Goal: Contribute content

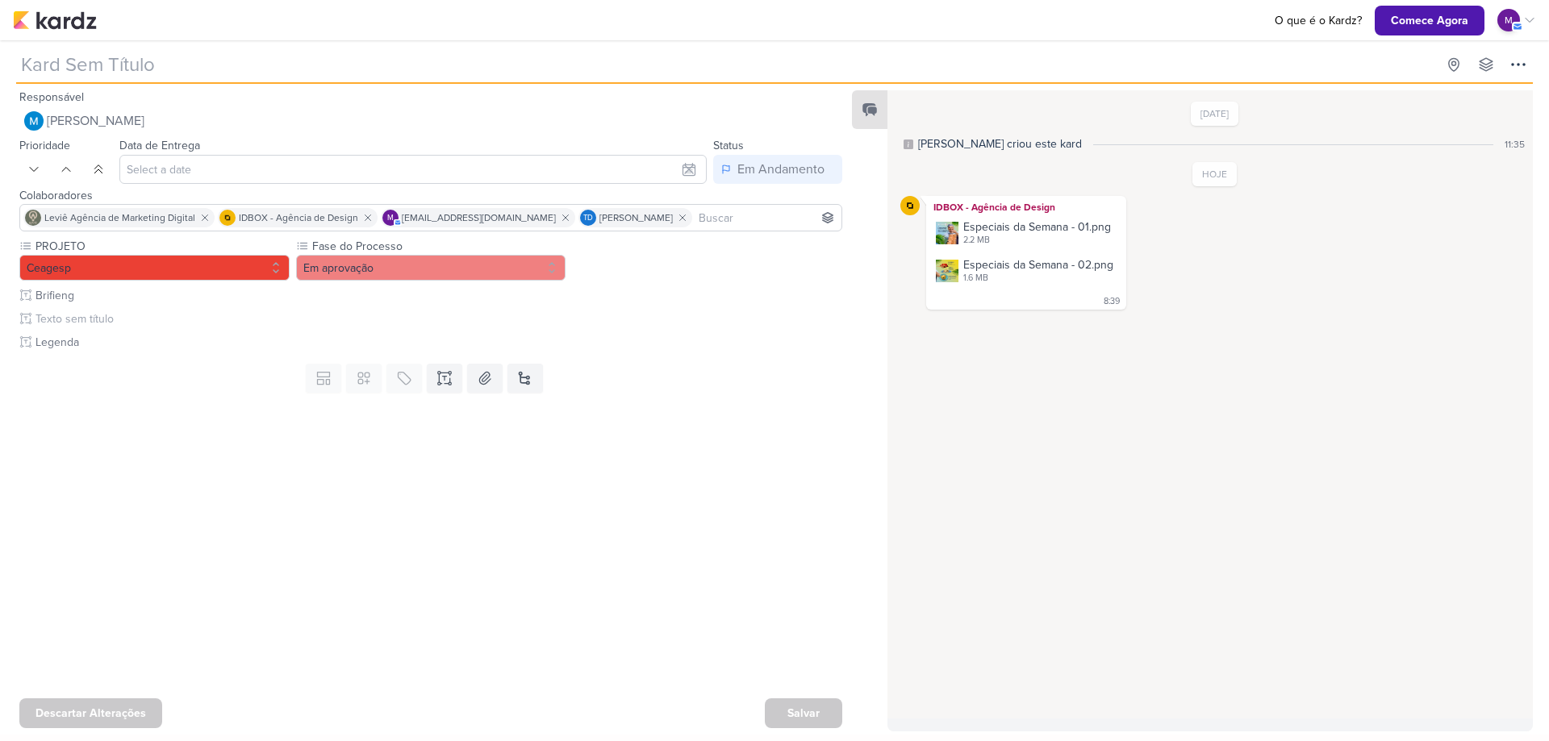
type input "[CARDÁPIO] Frutos do Mar - Semana 1"
type input "[DATE] 23:59"
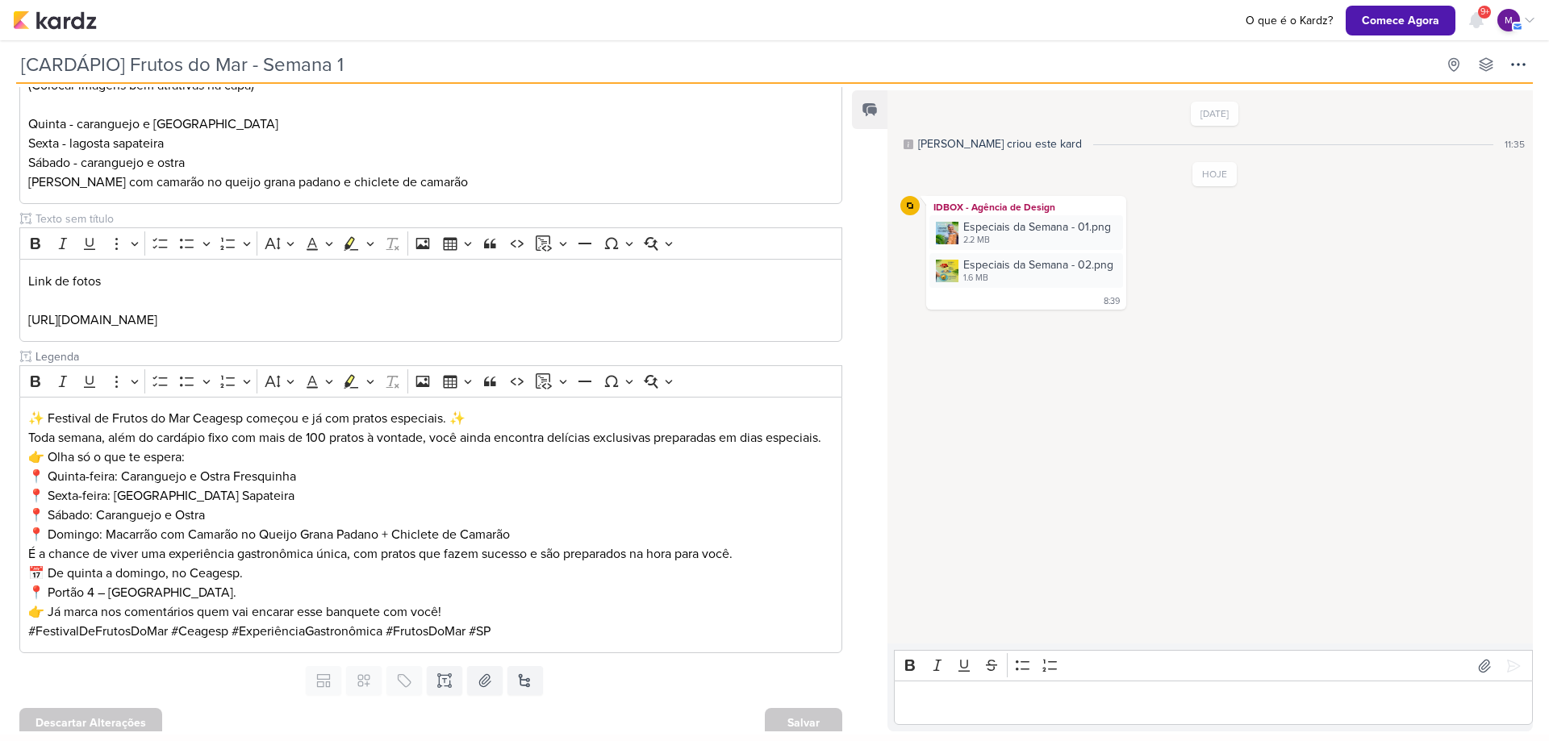
scroll to position [318, 0]
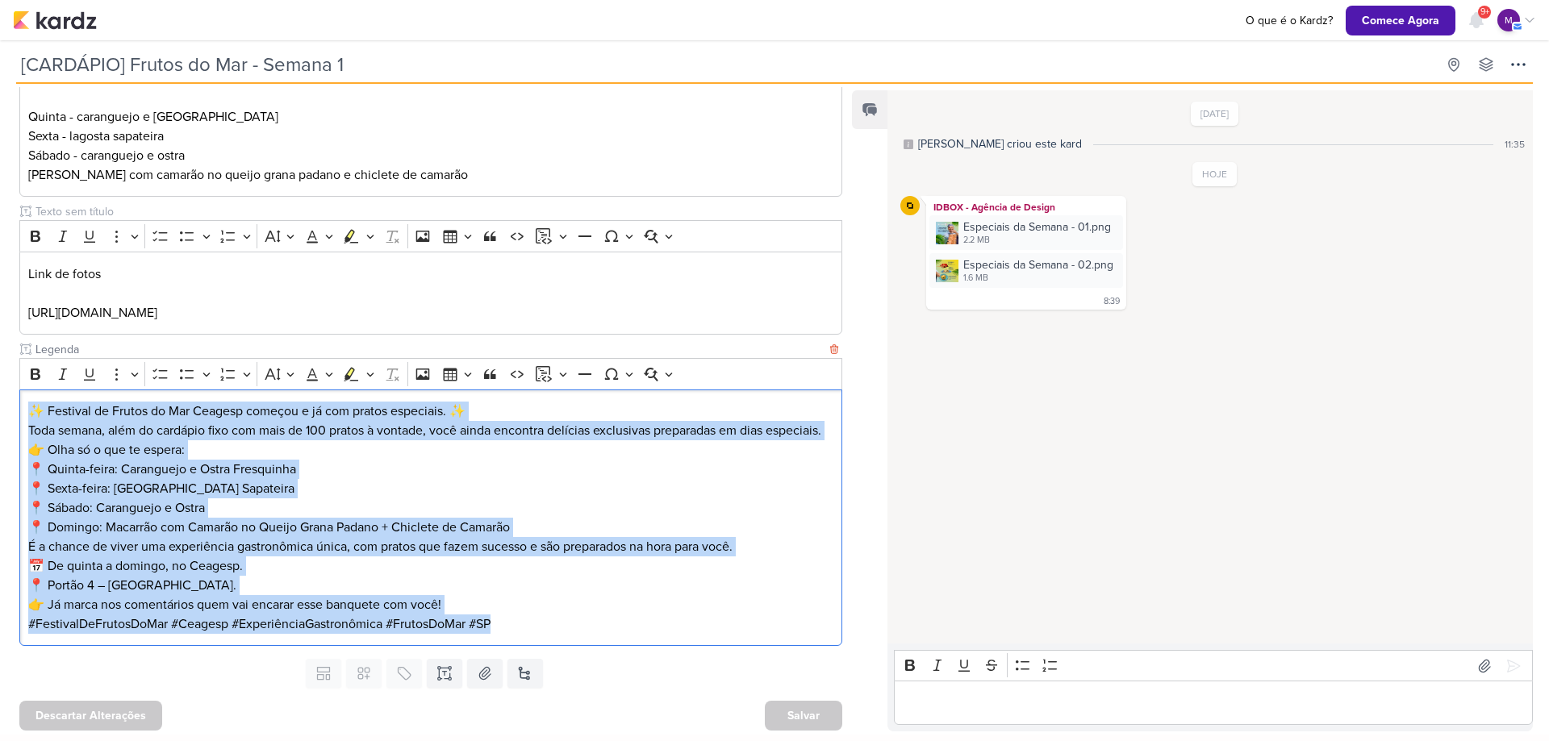
drag, startPoint x: 29, startPoint y: 412, endPoint x: 536, endPoint y: 648, distance: 558.6
click at [536, 647] on div "✨ Festival de Frutos do Mar Ceagesp começou e já com pratos especiais. ✨ Toda s…" at bounding box center [430, 518] width 823 height 257
copy div "✨ Festival de Frutos do Mar Ceagesp começou e já com pratos especiais. ✨ Toda s…"
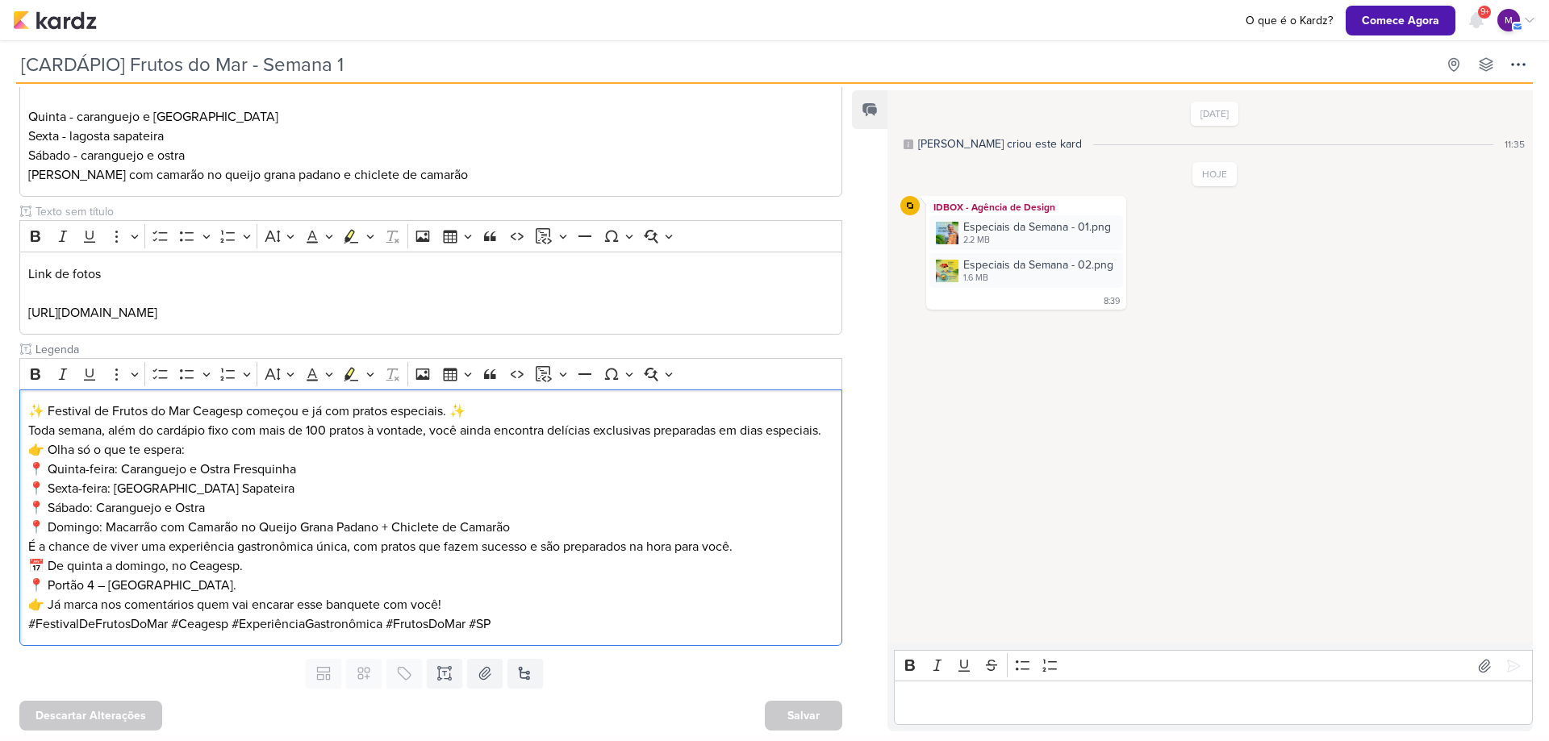
click at [978, 688] on div "Editor editing area: main" at bounding box center [1213, 703] width 639 height 44
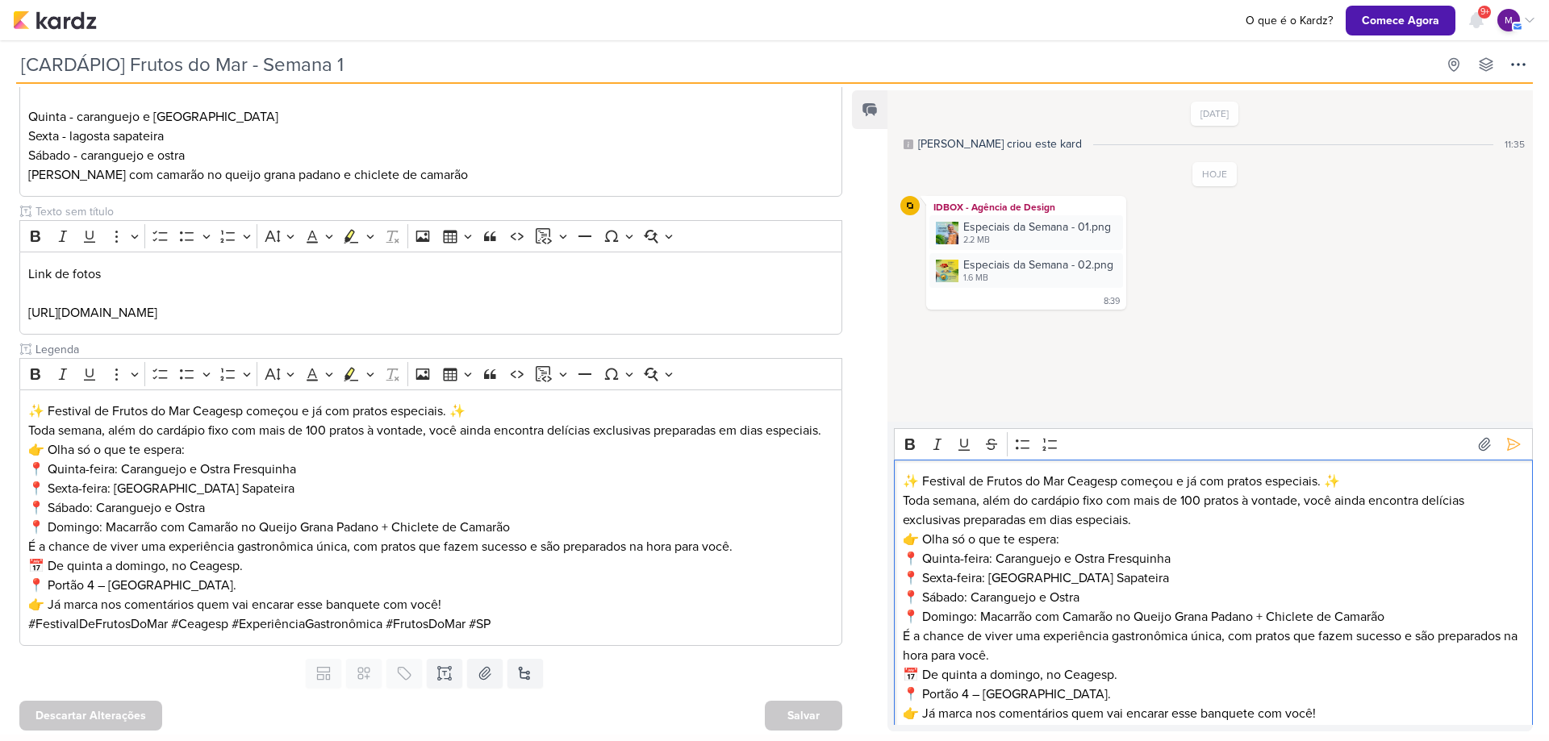
scroll to position [16, 0]
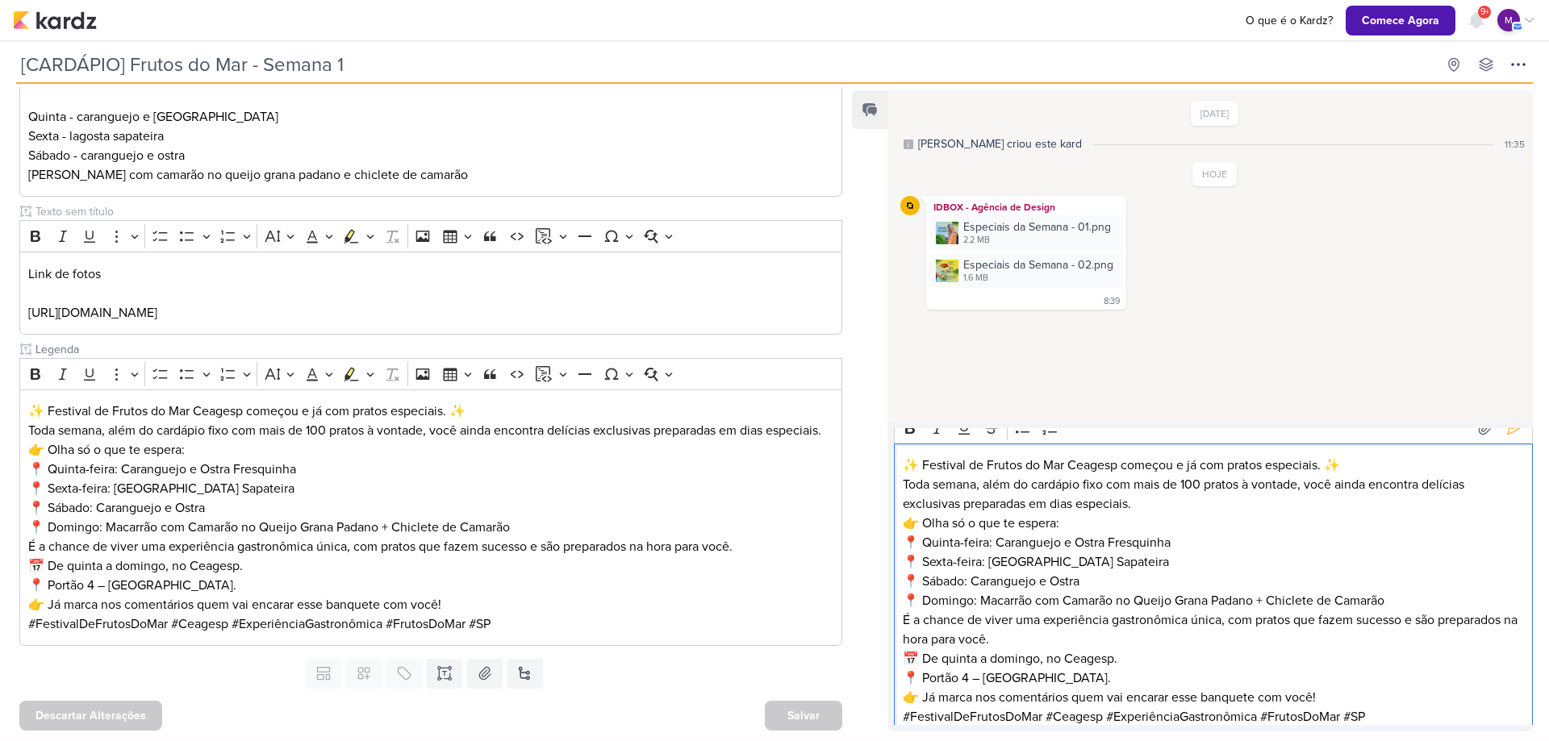
click at [1239, 493] on p "✨ Festival de Frutos do Mar Ceagesp começou e já com pratos especiais. ✨ Toda s…" at bounding box center [1214, 485] width 622 height 58
drag, startPoint x: 1139, startPoint y: 483, endPoint x: 1201, endPoint y: 490, distance: 62.5
click at [1201, 490] on p "✨ Festival de Frutos do Mar Ceagesp começou e já com pratos especiais. ✨ Toda s…" at bounding box center [1214, 485] width 622 height 58
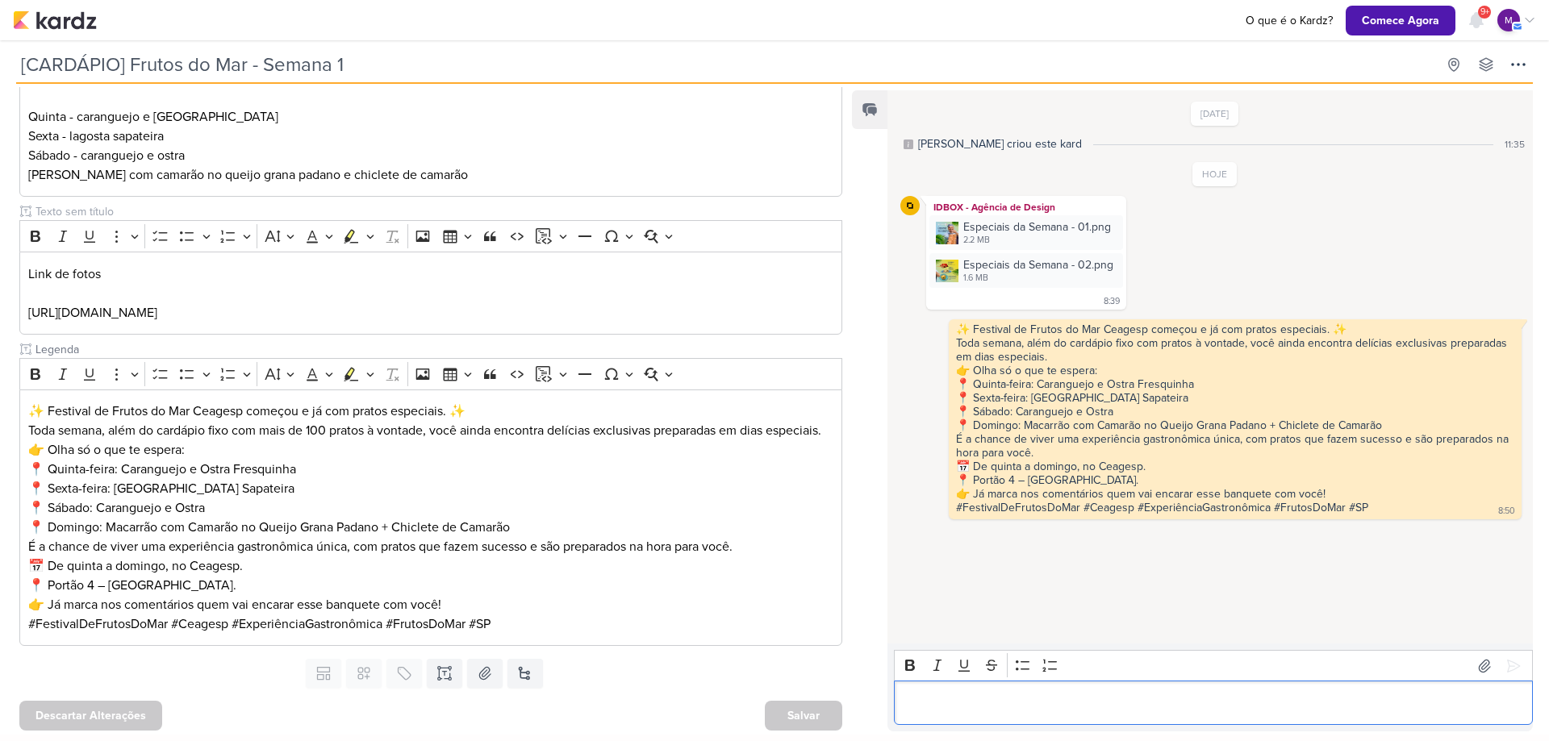
scroll to position [0, 0]
click at [998, 238] on div "2.2 MB" at bounding box center [1037, 240] width 148 height 13
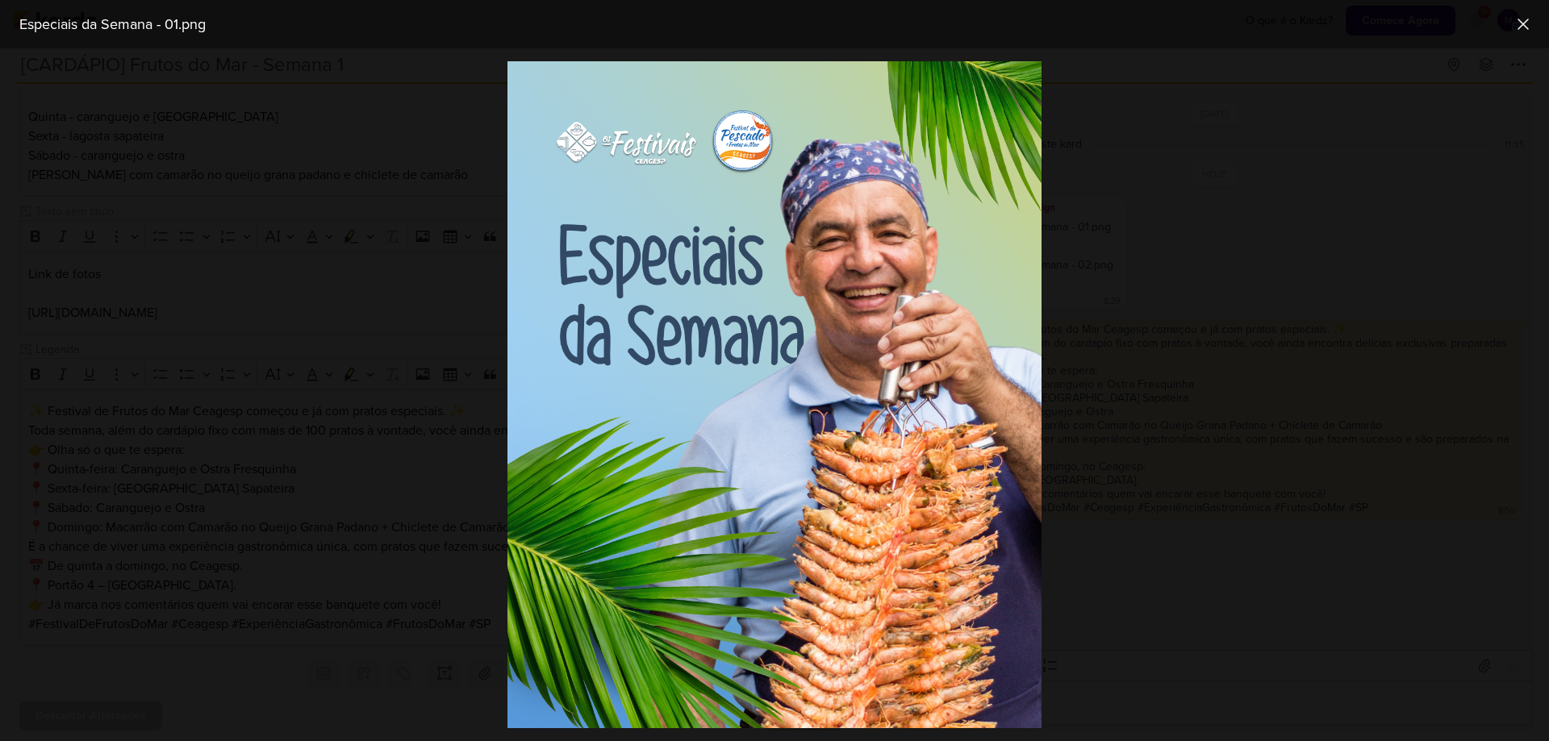
click at [1364, 553] on div at bounding box center [774, 394] width 1549 height 693
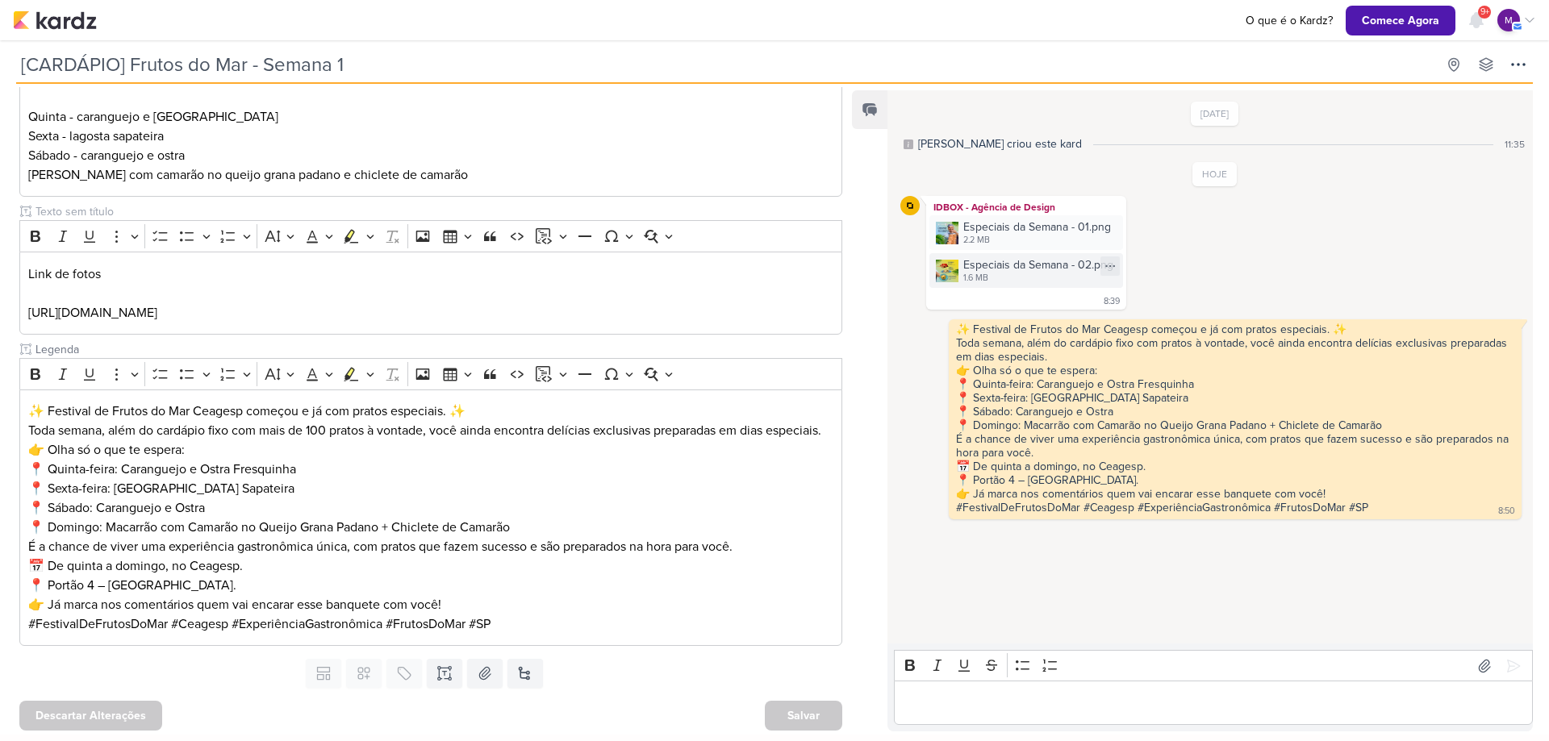
click at [973, 265] on div "Especiais da Semana - 02.png" at bounding box center [1038, 264] width 150 height 17
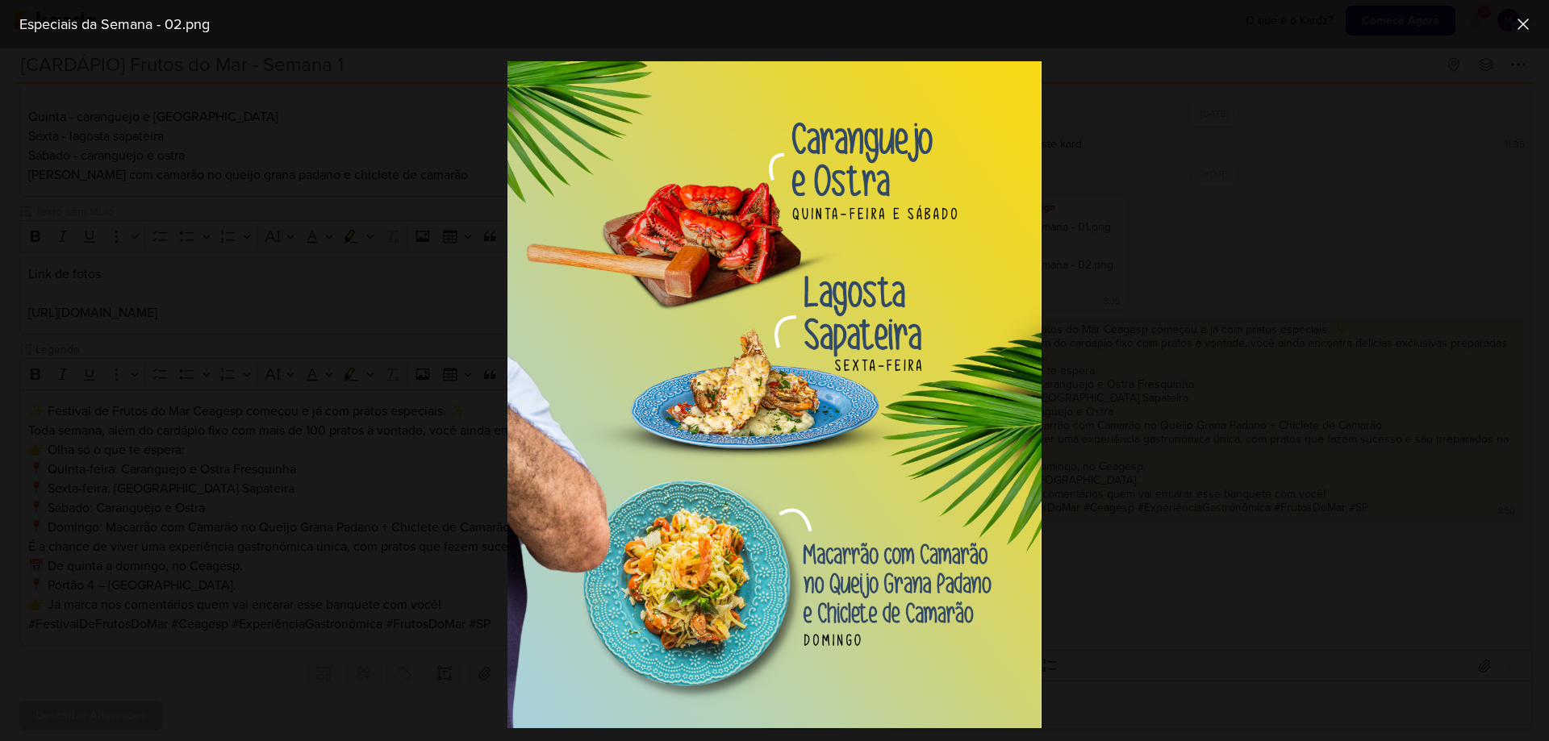
click at [1341, 249] on div at bounding box center [774, 394] width 1549 height 693
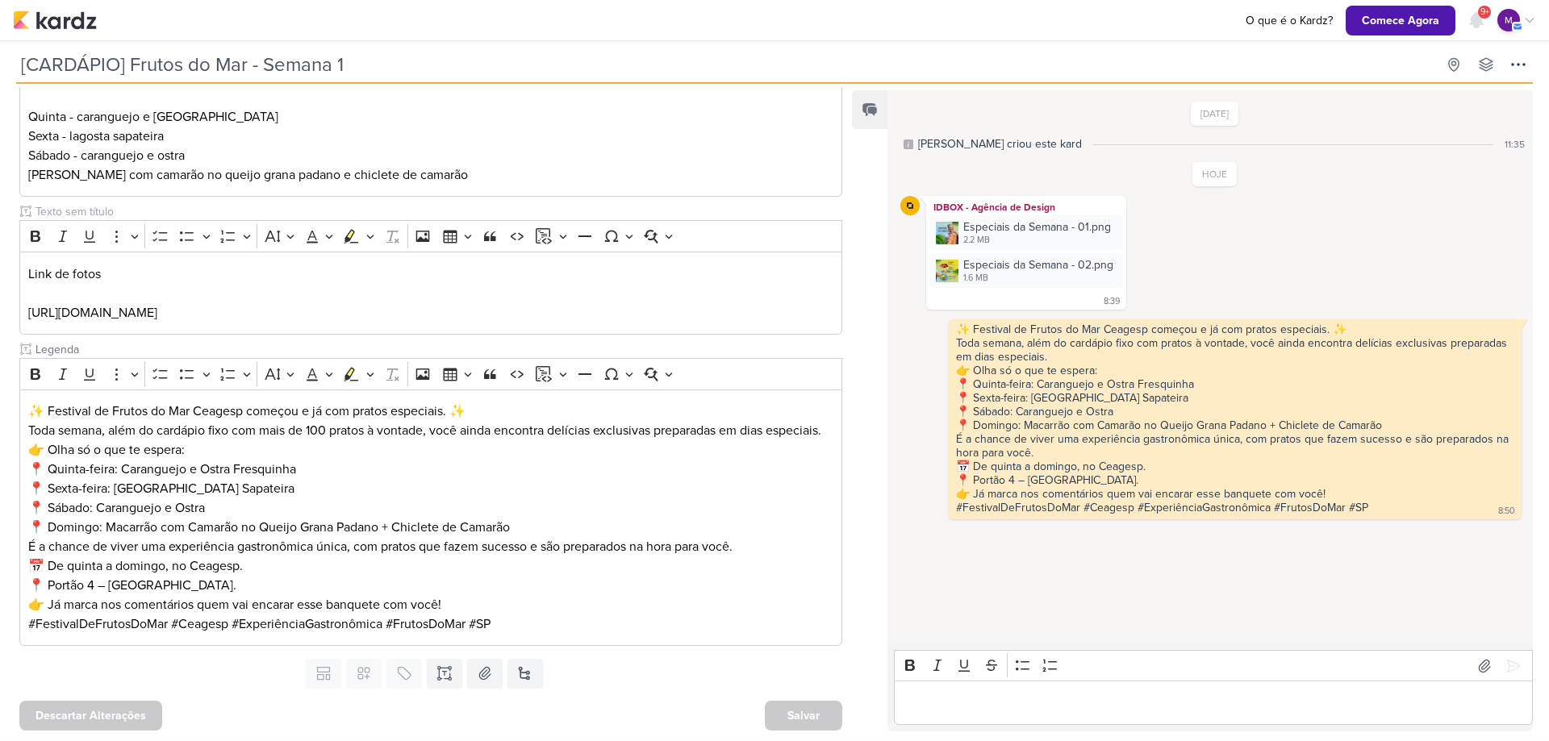
click at [1121, 678] on div "Bold Italic Underline Strikethrough Bulleted List Numbered List" at bounding box center [1213, 666] width 631 height 31
click at [1110, 698] on p "Editor editing area: main" at bounding box center [1214, 703] width 622 height 19
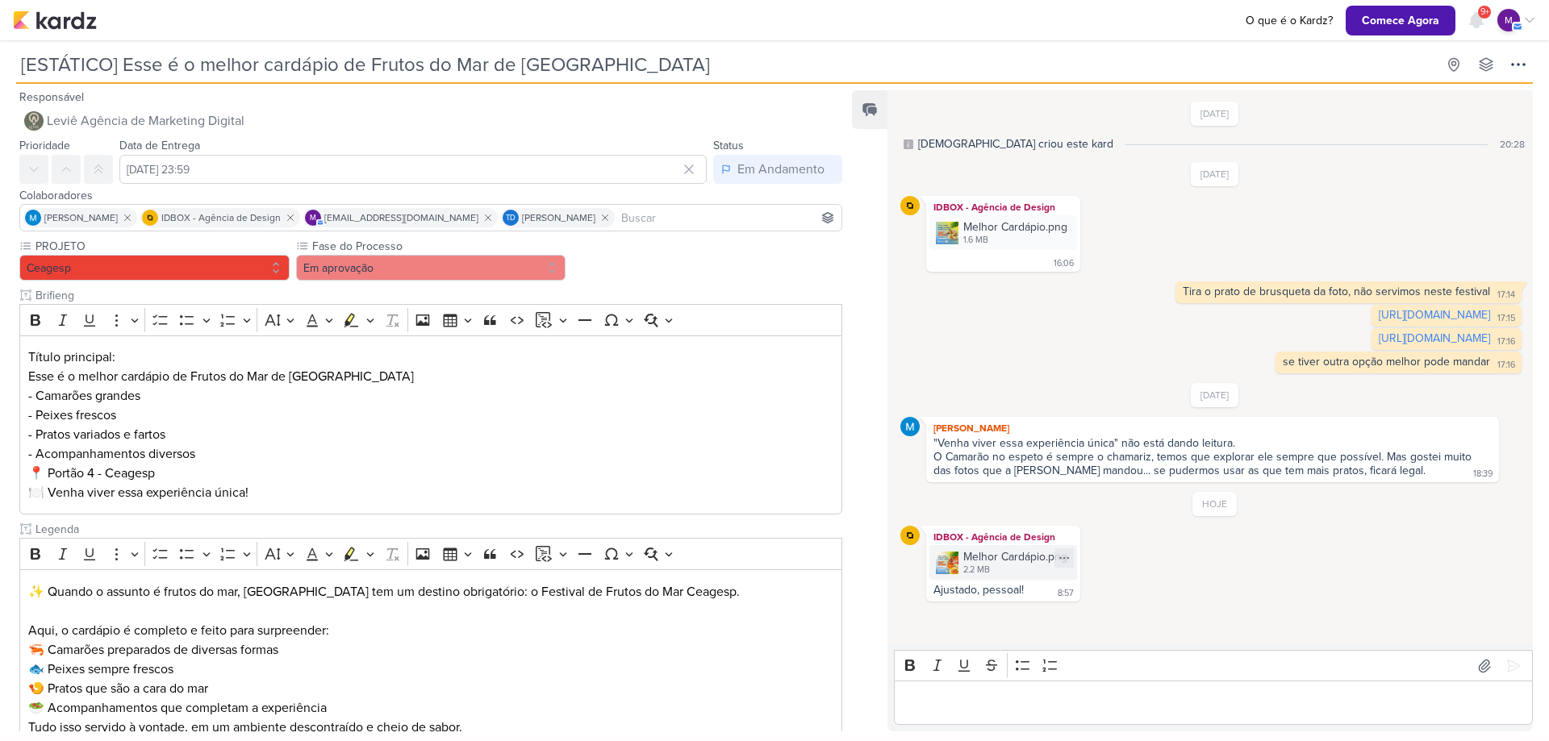
click at [1003, 565] on div "Melhor Cardápio.png" at bounding box center [1015, 556] width 104 height 17
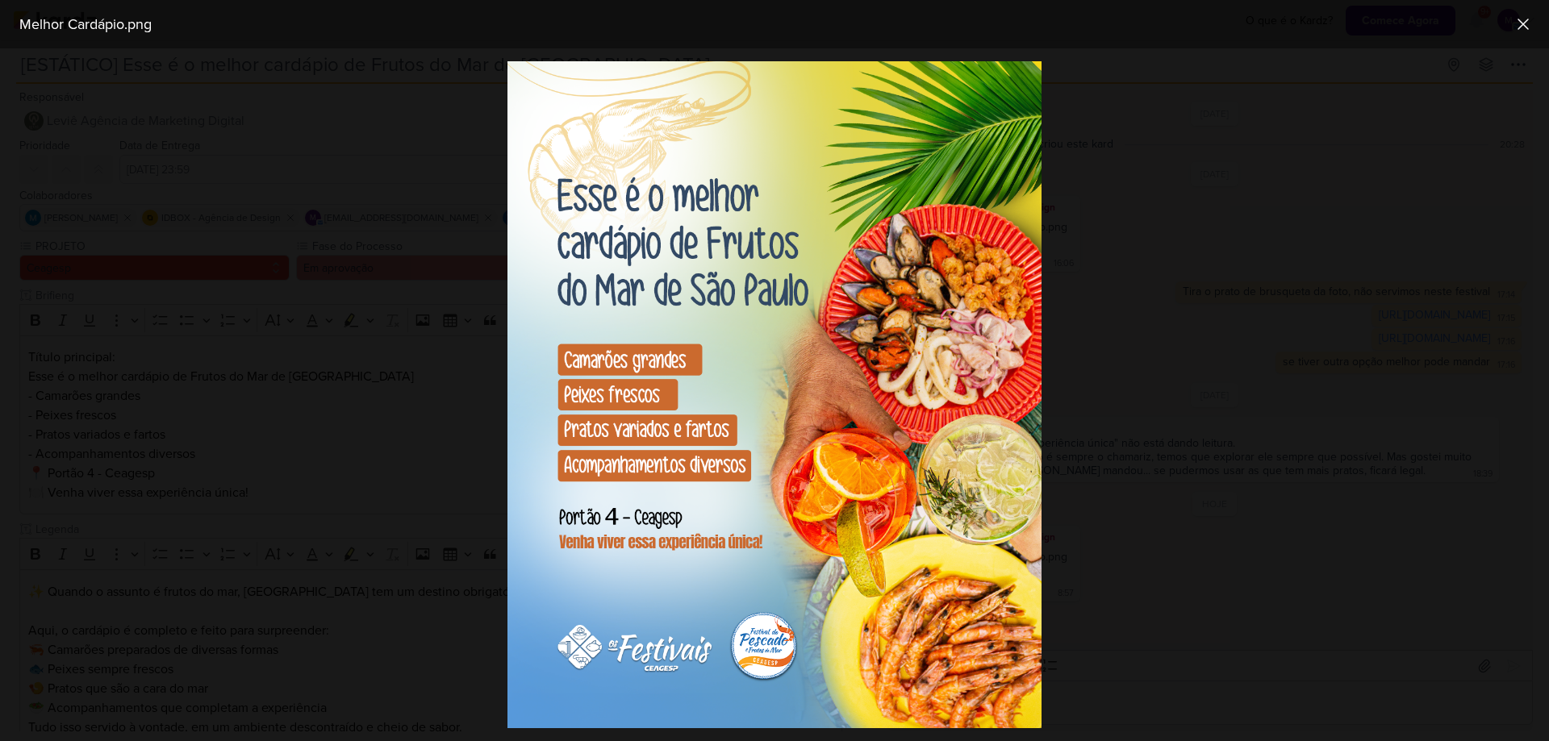
click at [1160, 337] on div at bounding box center [774, 394] width 1549 height 693
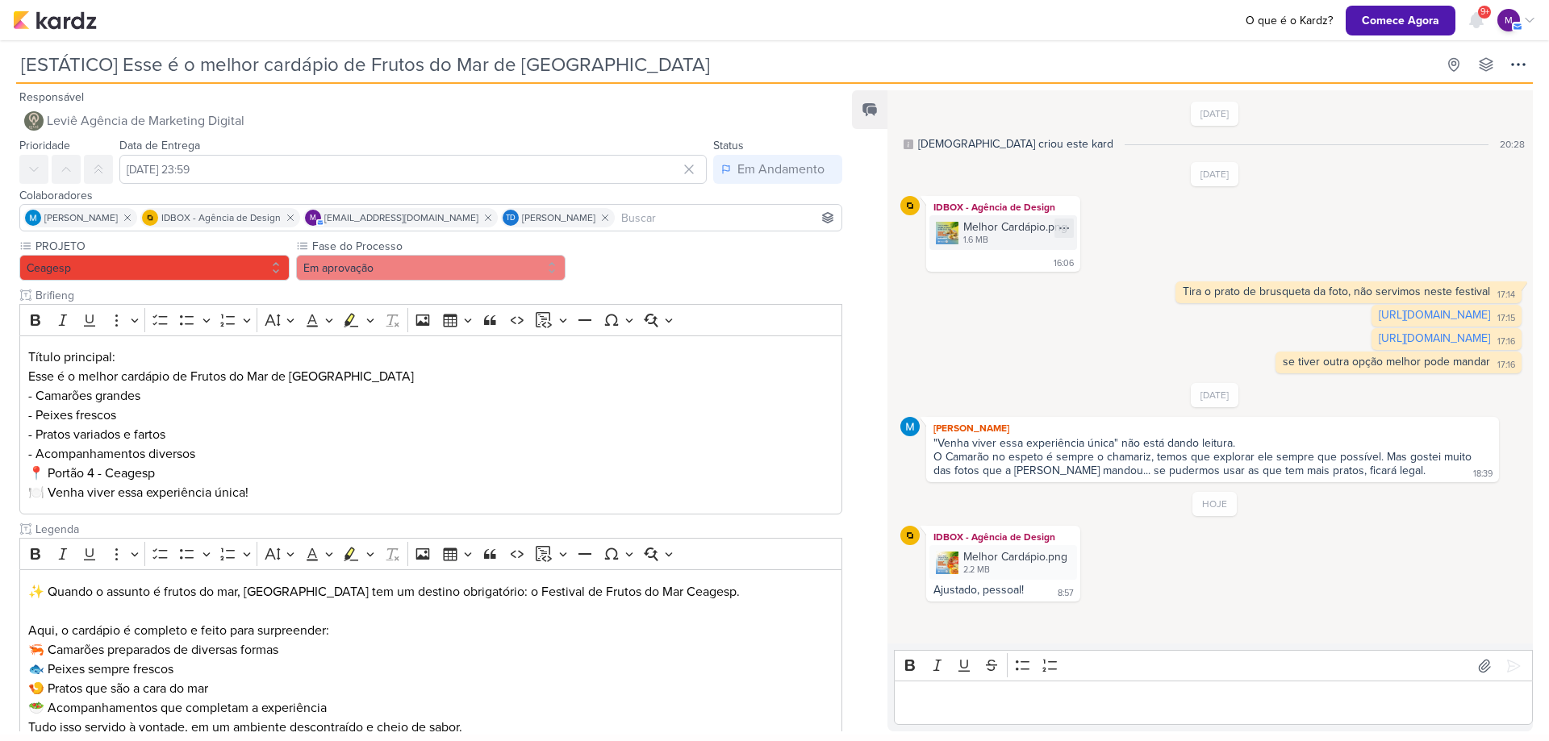
click at [1011, 231] on div "Melhor Cardápio.png" at bounding box center [1015, 227] width 104 height 17
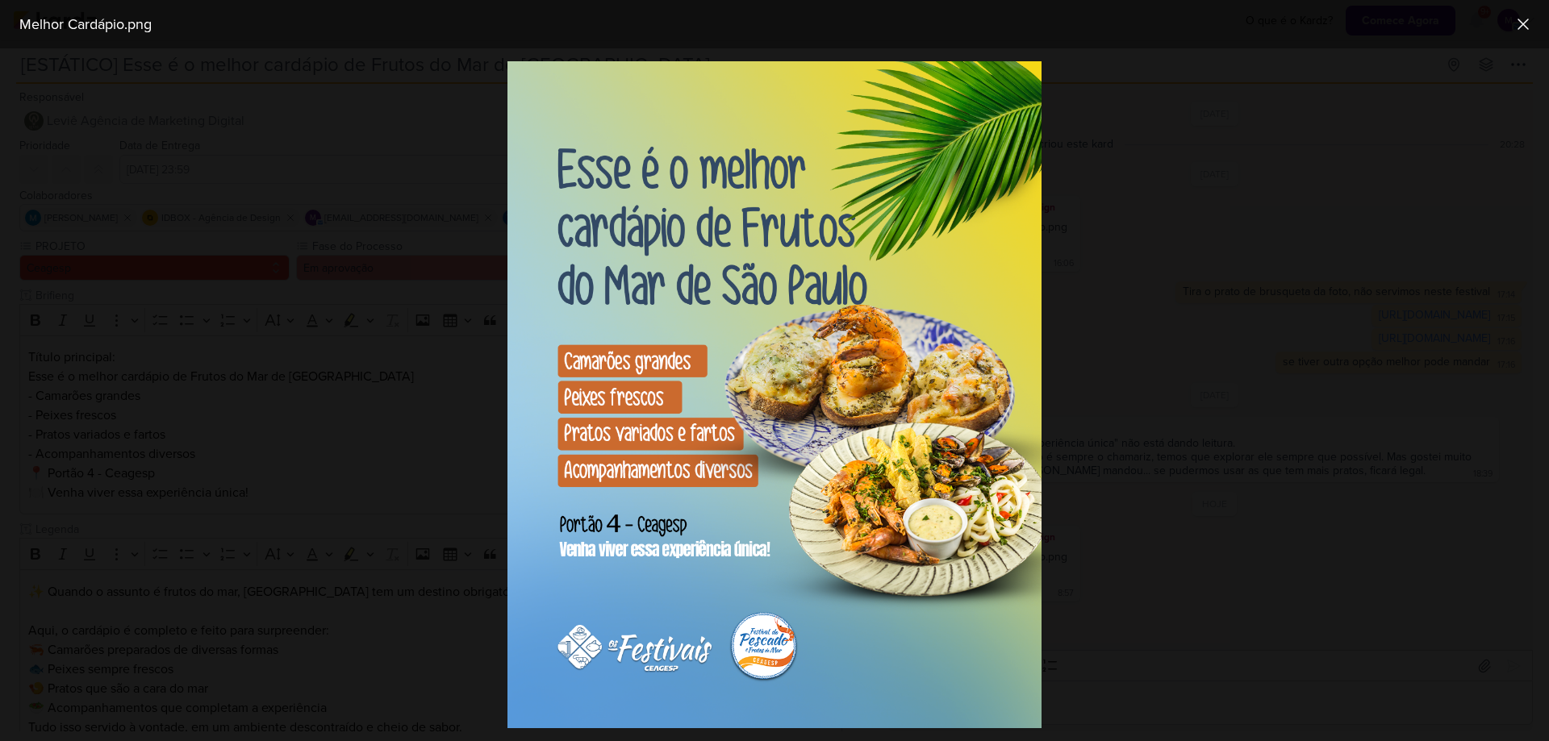
click at [1319, 226] on div at bounding box center [774, 394] width 1549 height 693
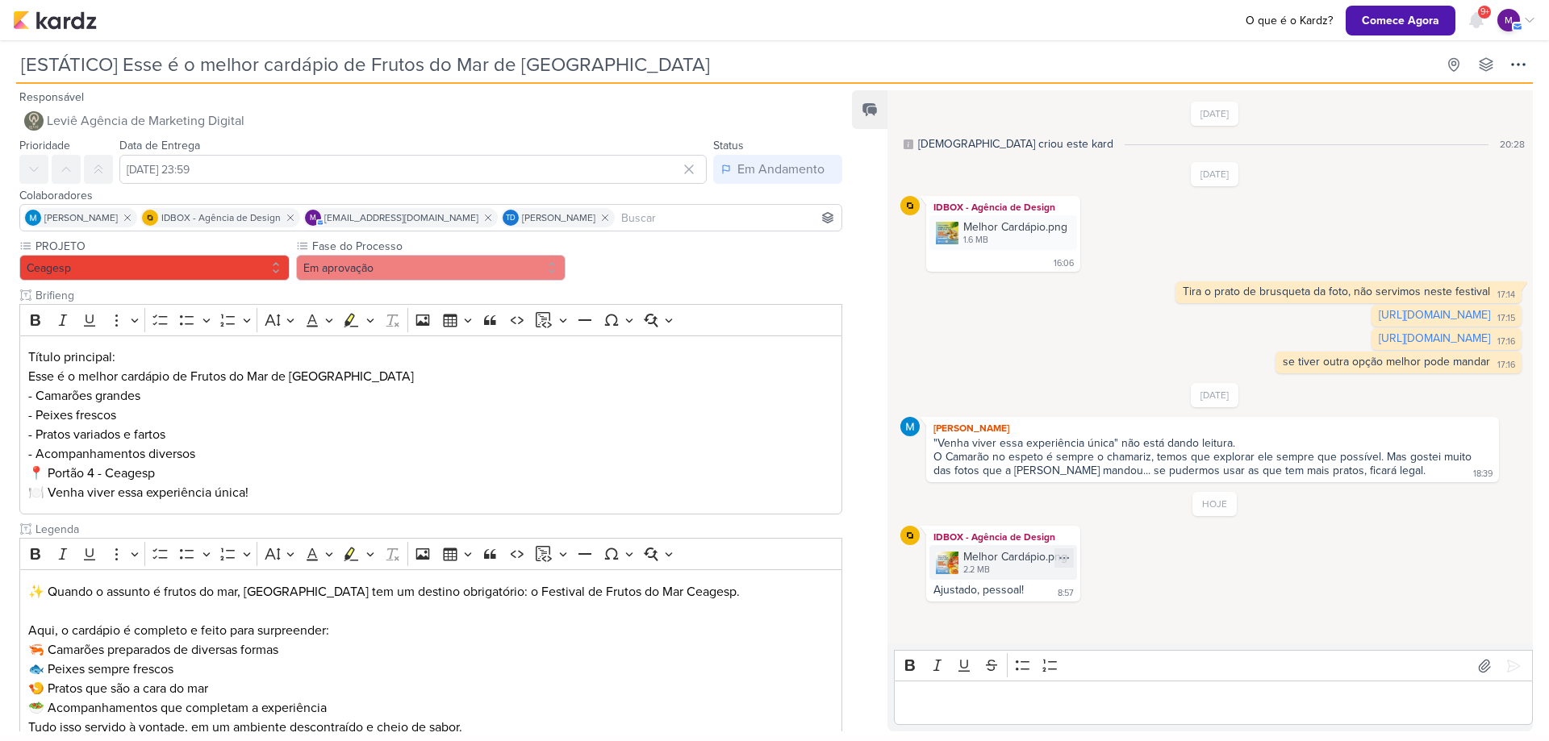
click at [977, 577] on div "2.2 MB" at bounding box center [1015, 570] width 104 height 13
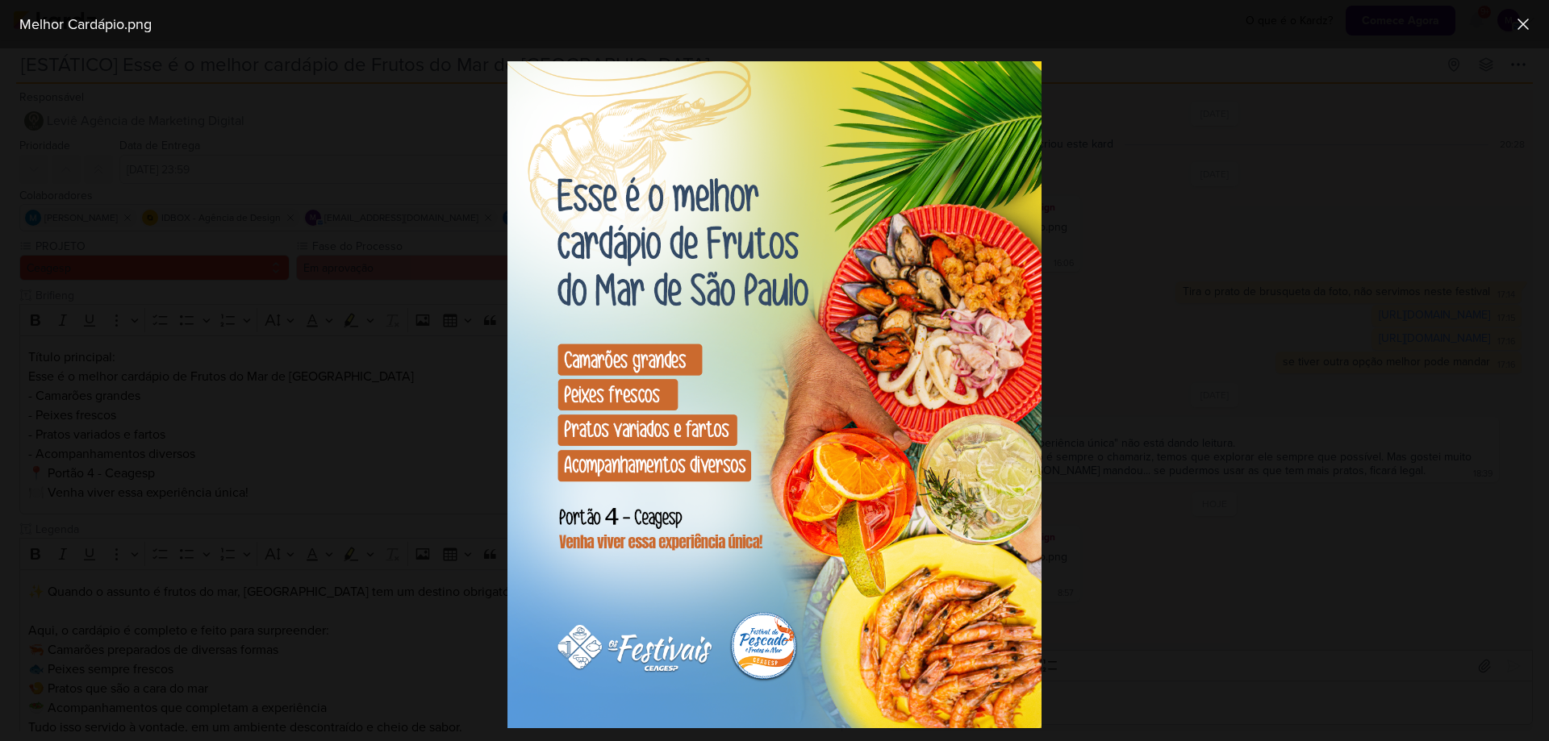
click at [1270, 409] on div at bounding box center [774, 394] width 1549 height 693
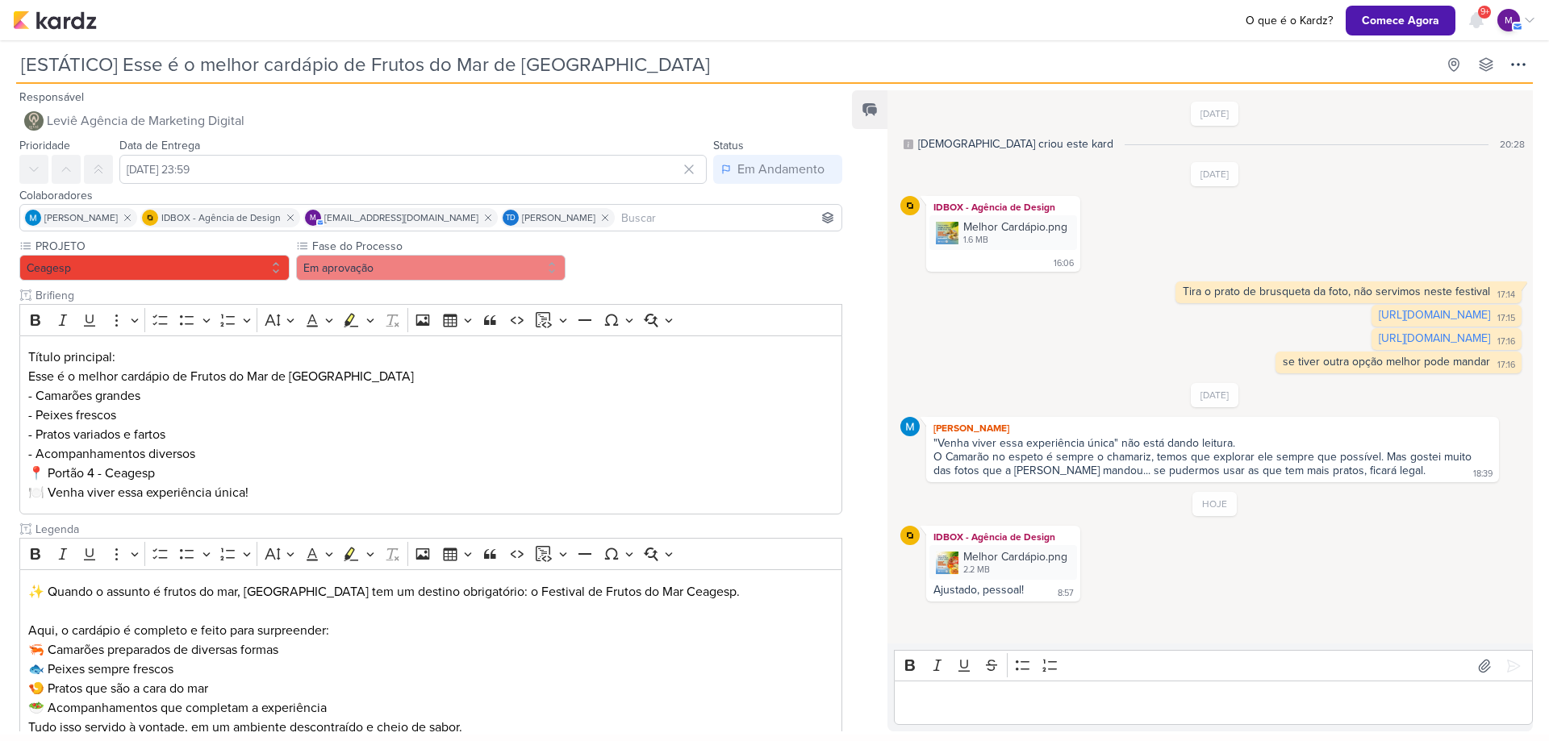
click at [971, 690] on div "Editor editing area: main" at bounding box center [1213, 703] width 639 height 44
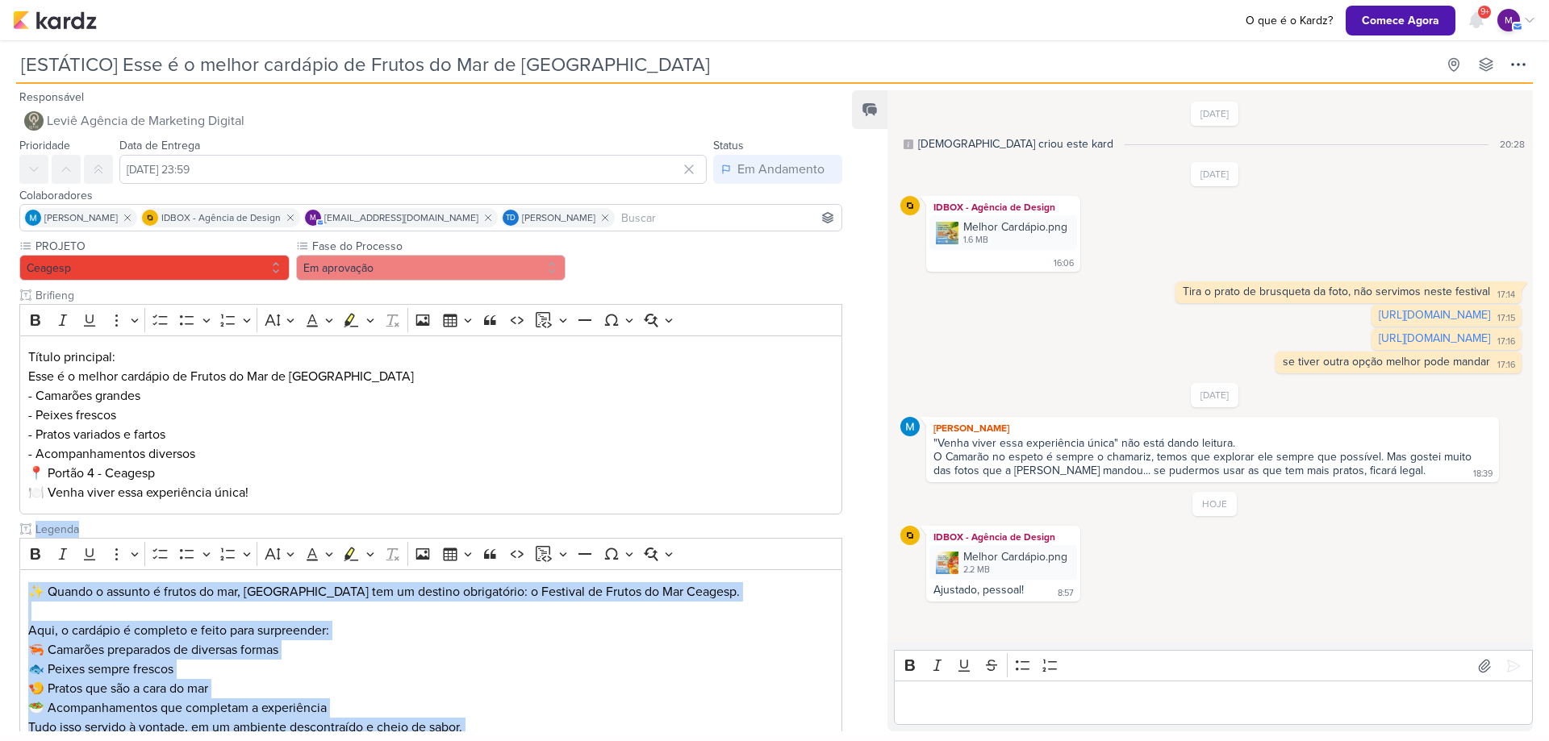
drag, startPoint x: 837, startPoint y: 555, endPoint x: 837, endPoint y: 574, distance: 19.4
click at [837, 574] on div "PROJETO Ceagesp Fase do Processo" at bounding box center [424, 564] width 849 height 653
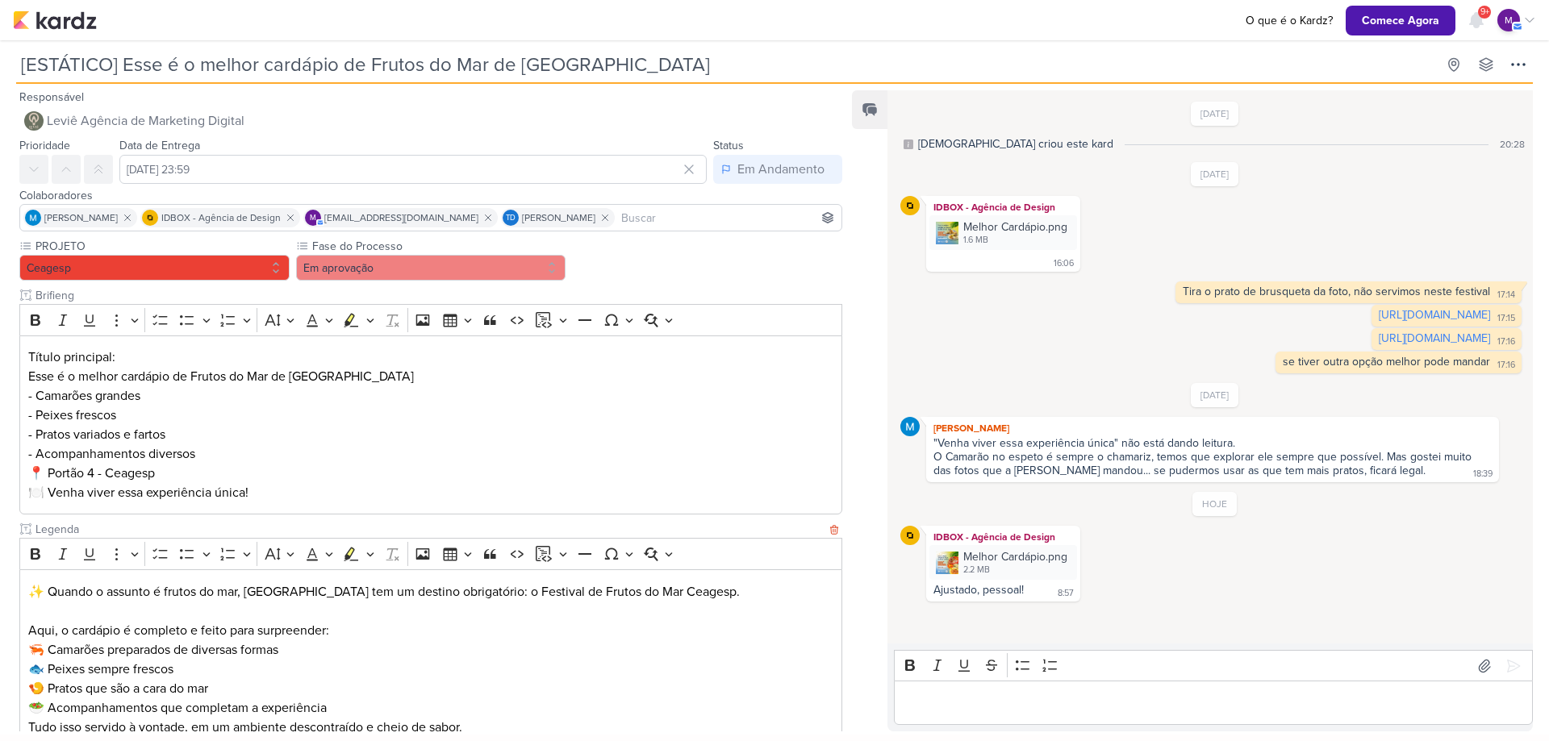
click at [498, 677] on p "Aqui, o cardápio é completo e feito para surpreender: 🦐 Camarões preparados de …" at bounding box center [431, 669] width 806 height 97
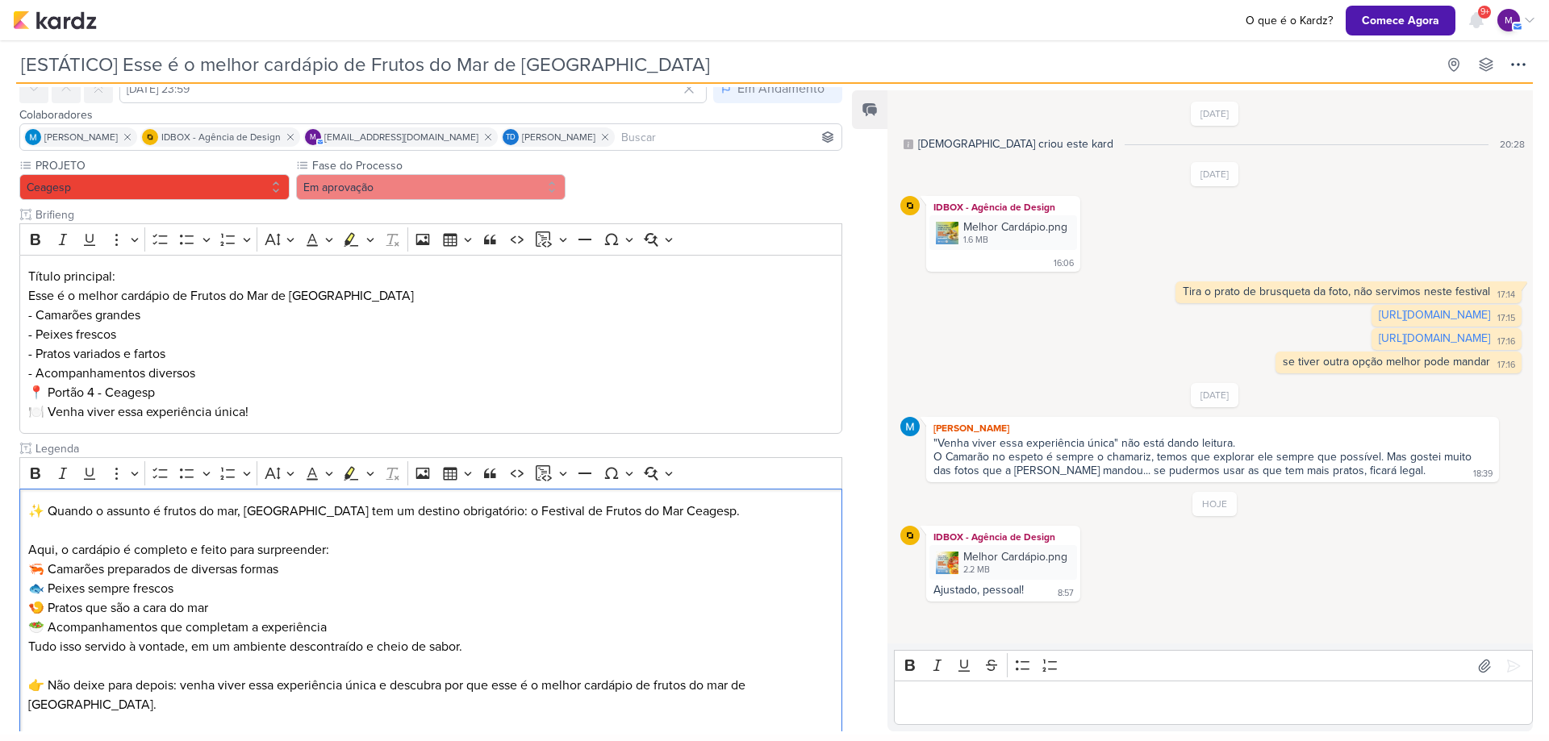
click at [969, 688] on div "Editor editing area: main" at bounding box center [1213, 703] width 639 height 44
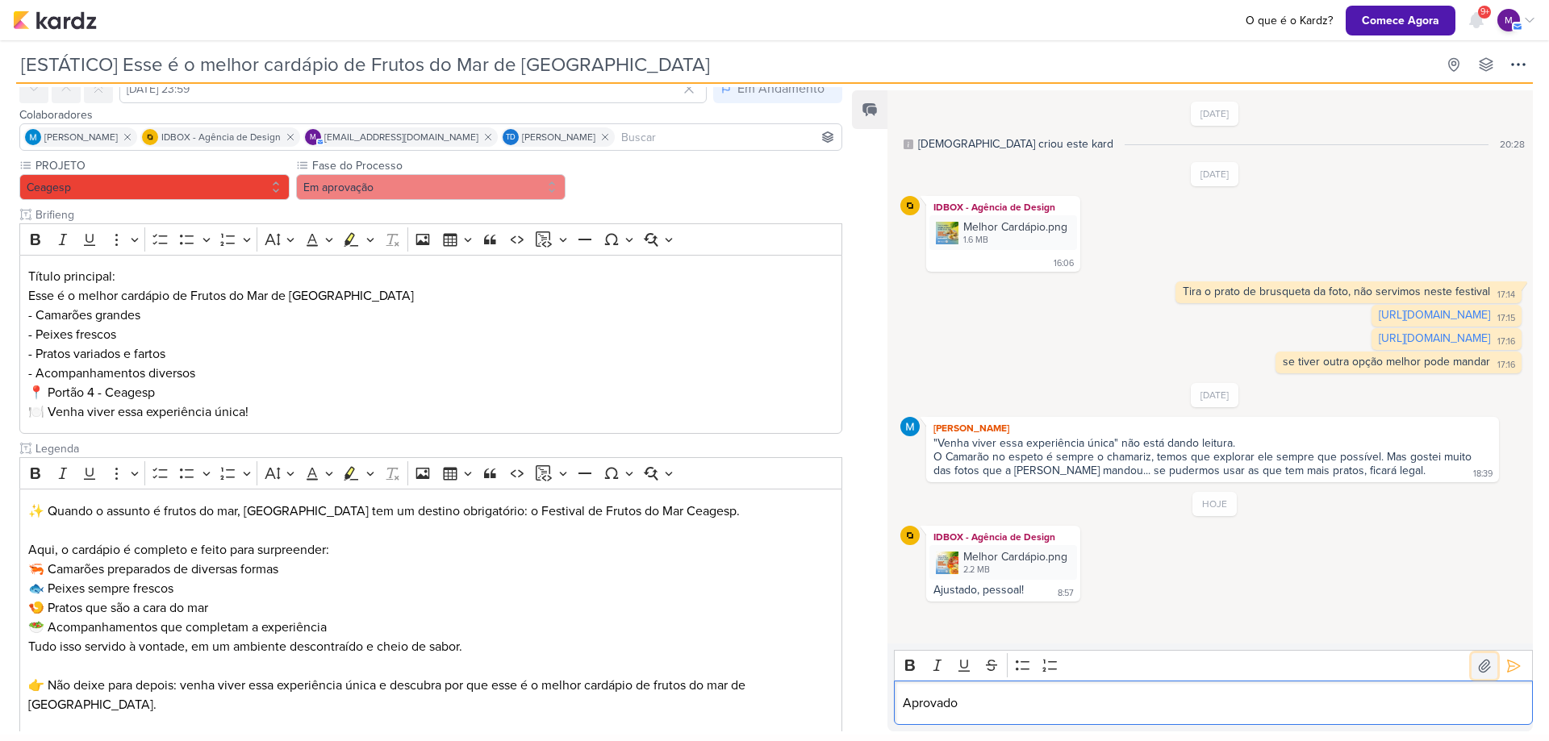
click at [1479, 676] on button at bounding box center [1484, 666] width 26 height 26
click at [1509, 660] on icon at bounding box center [1513, 666] width 16 height 16
